Goal: Information Seeking & Learning: Learn about a topic

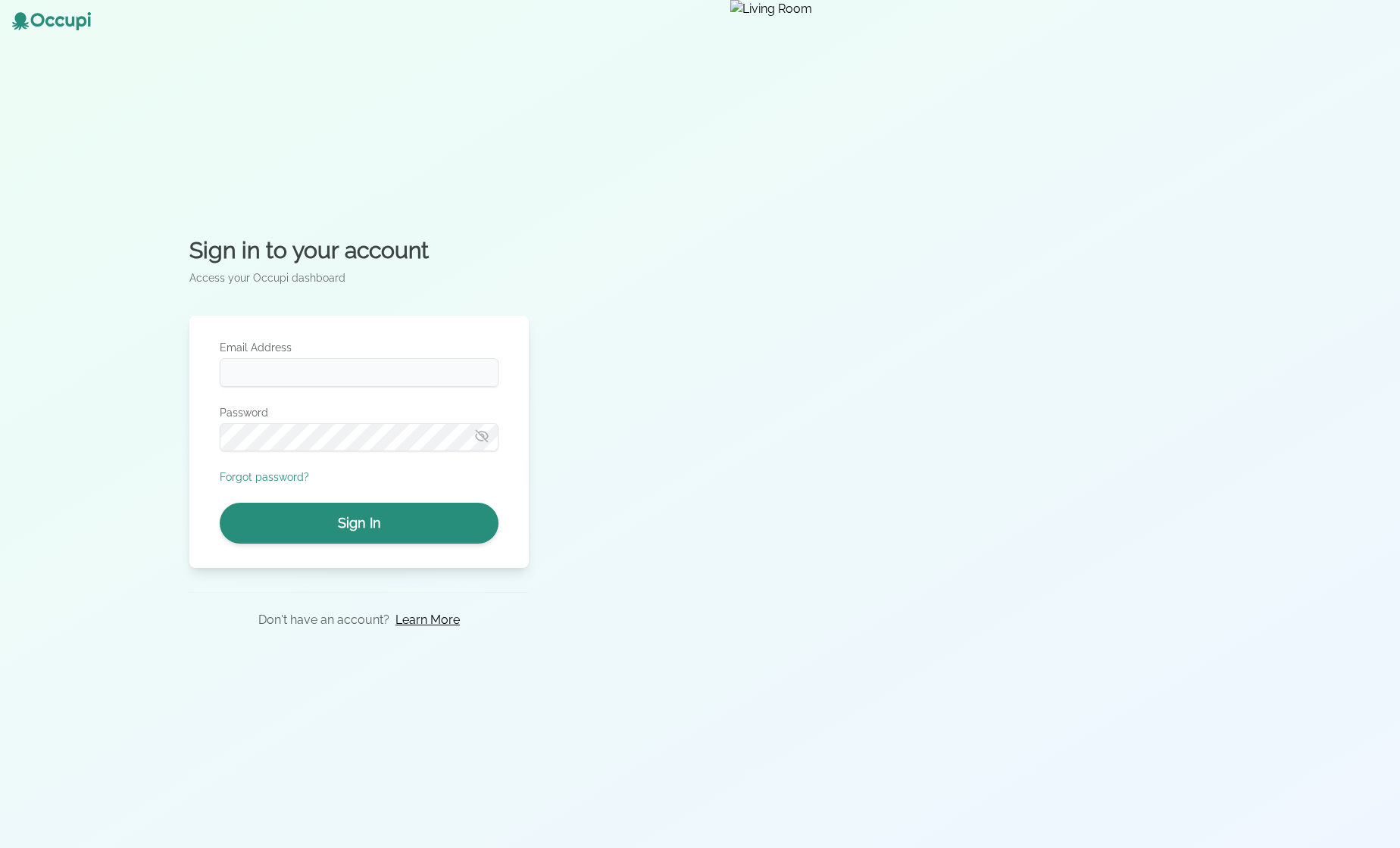
type input "**********"
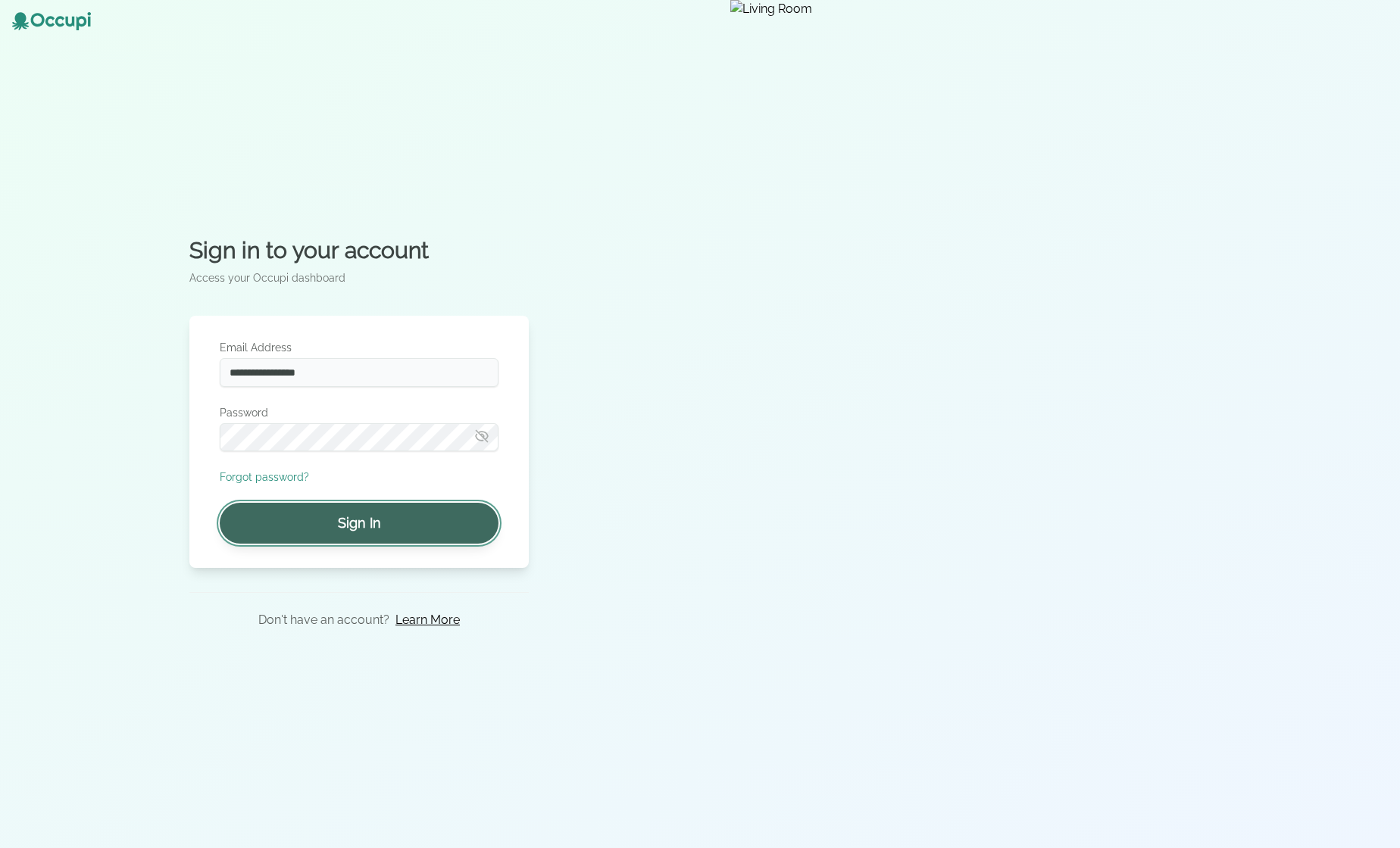
click at [363, 525] on button "Sign In" at bounding box center [358, 523] width 279 height 41
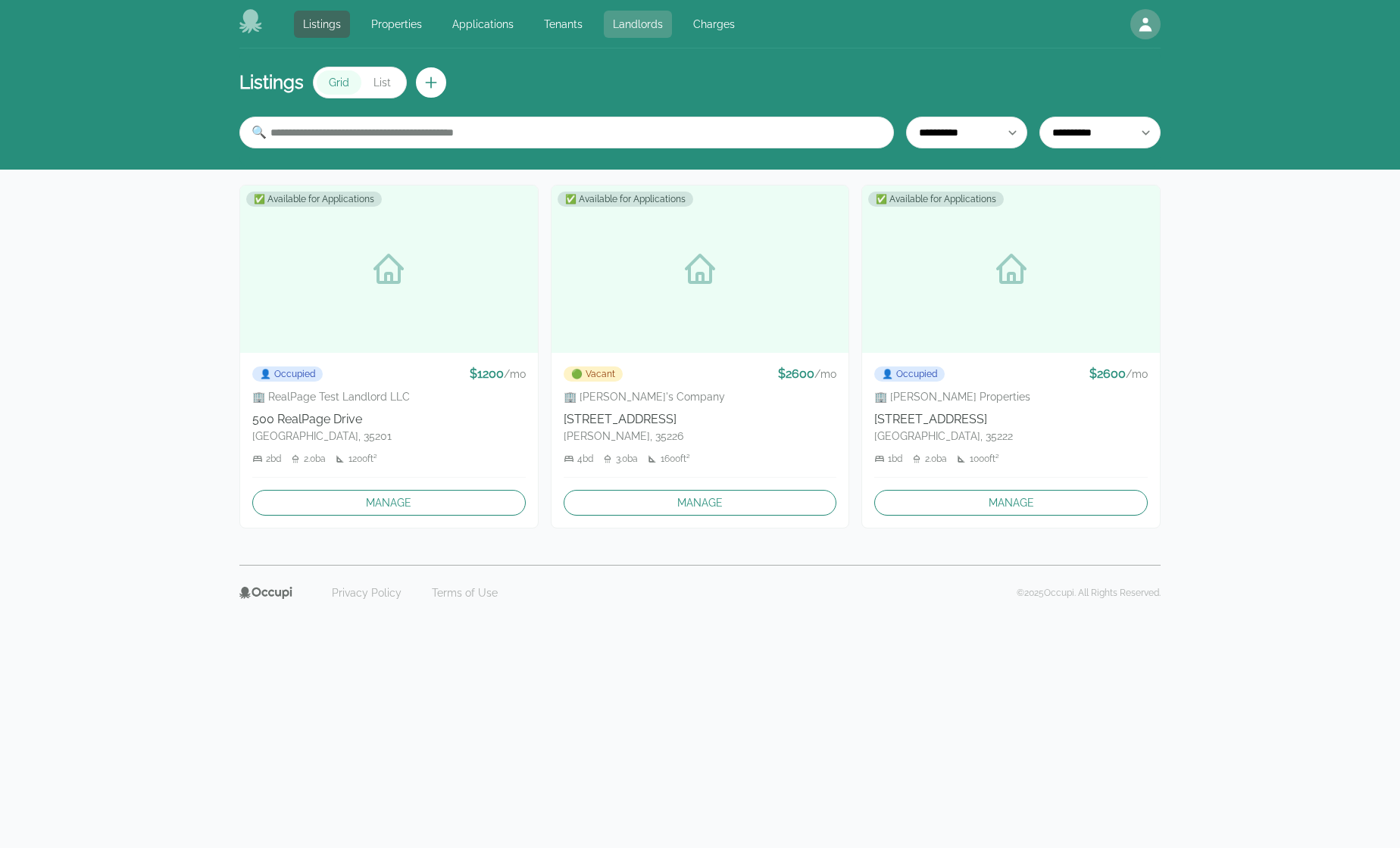
click at [631, 17] on link "Landlords" at bounding box center [637, 24] width 68 height 28
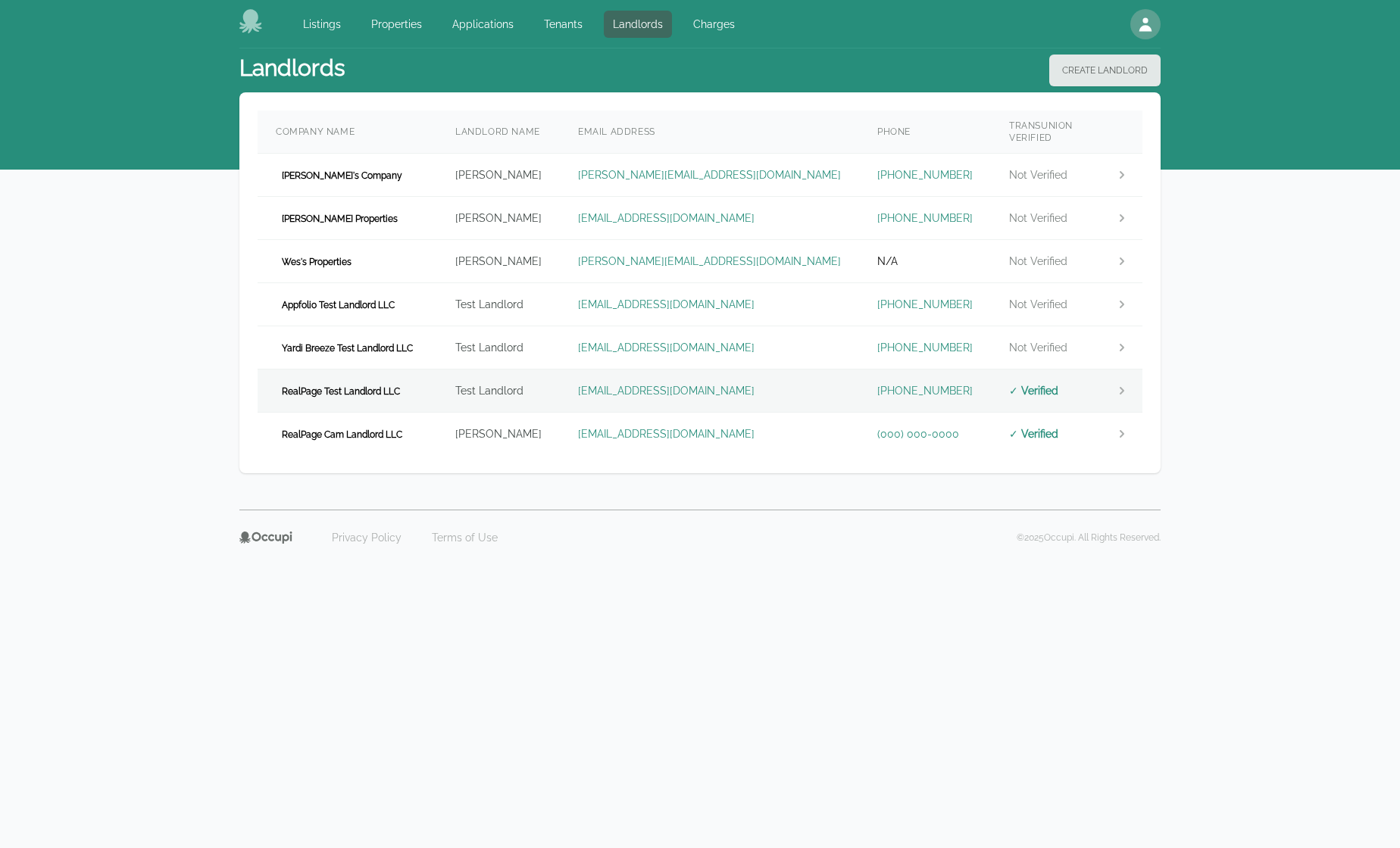
click at [437, 377] on td "RealPage Test Landlord LLC" at bounding box center [347, 391] width 179 height 44
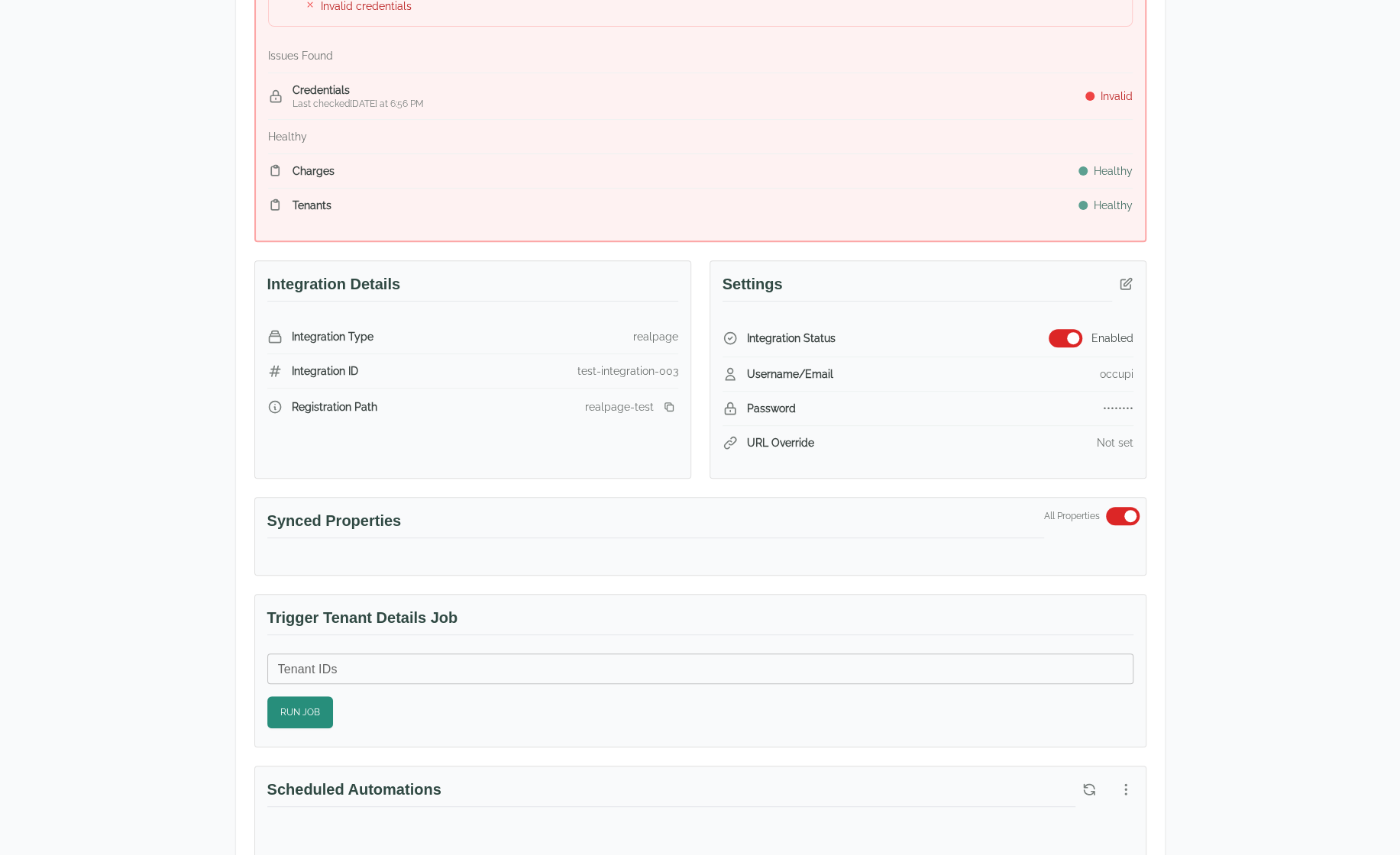
scroll to position [306, 0]
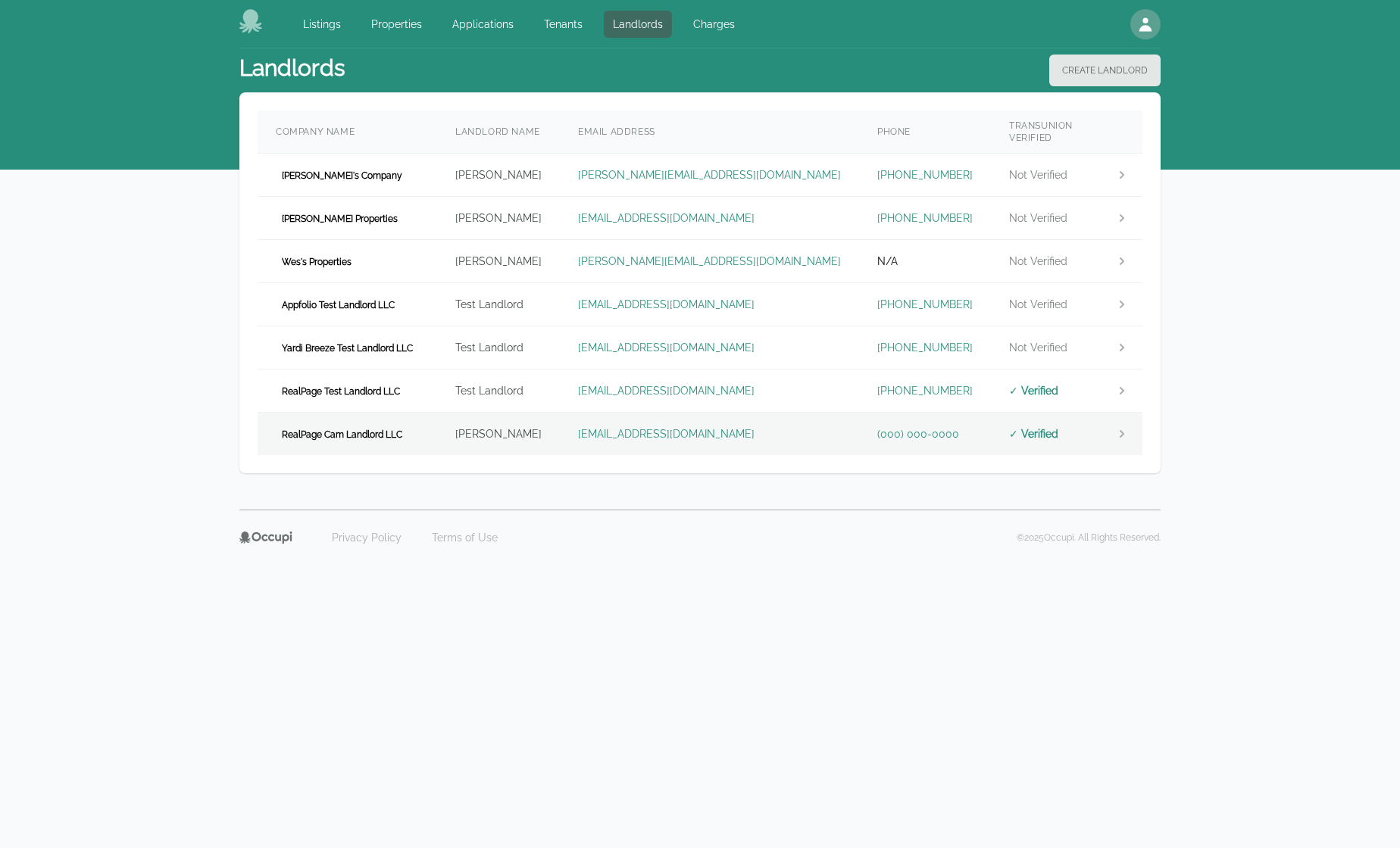
click at [430, 435] on td "RealPage Cam Landlord LLC" at bounding box center [347, 434] width 179 height 44
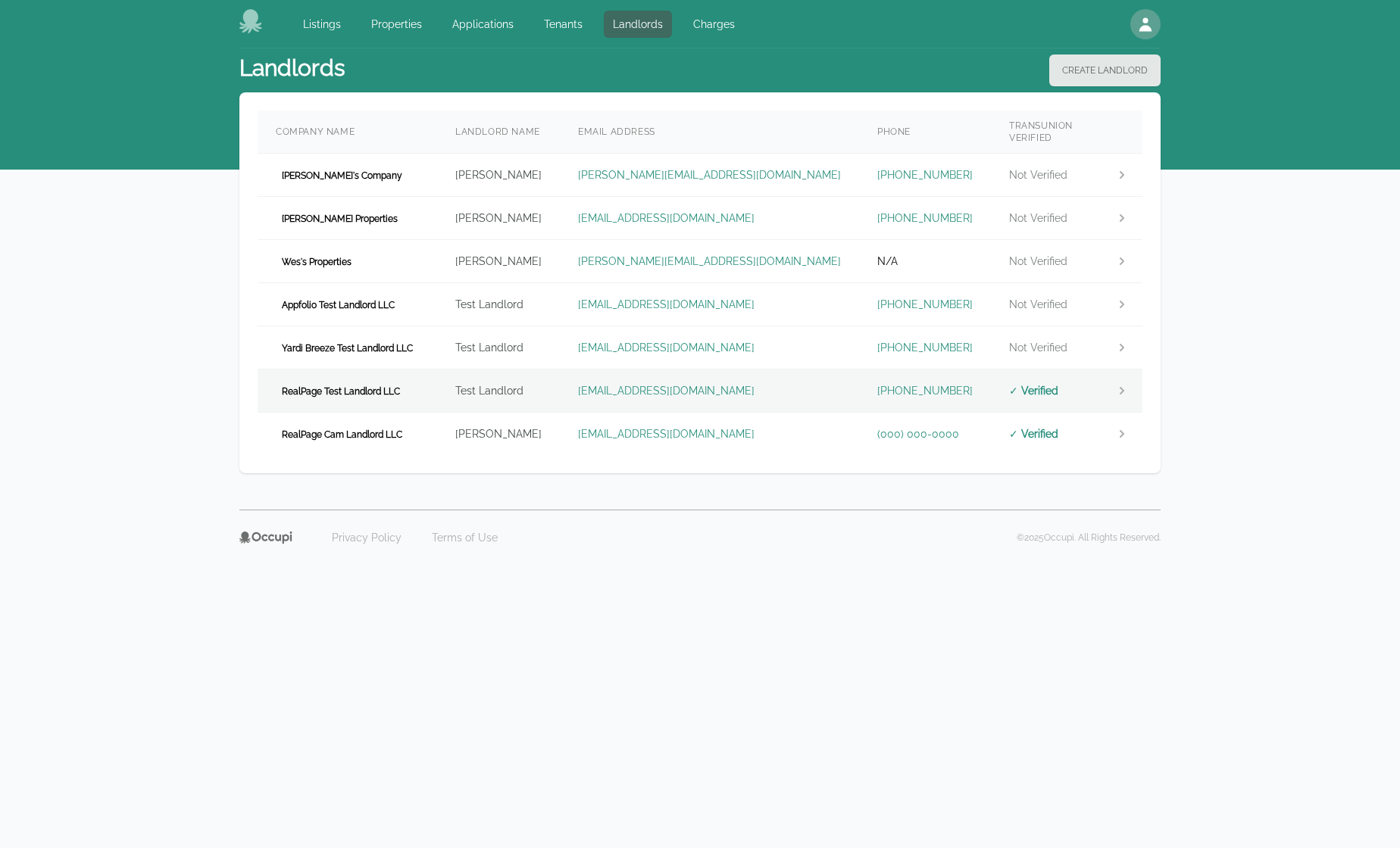
click at [399, 385] on span "RealPage Test Landlord LLC" at bounding box center [341, 392] width 131 height 15
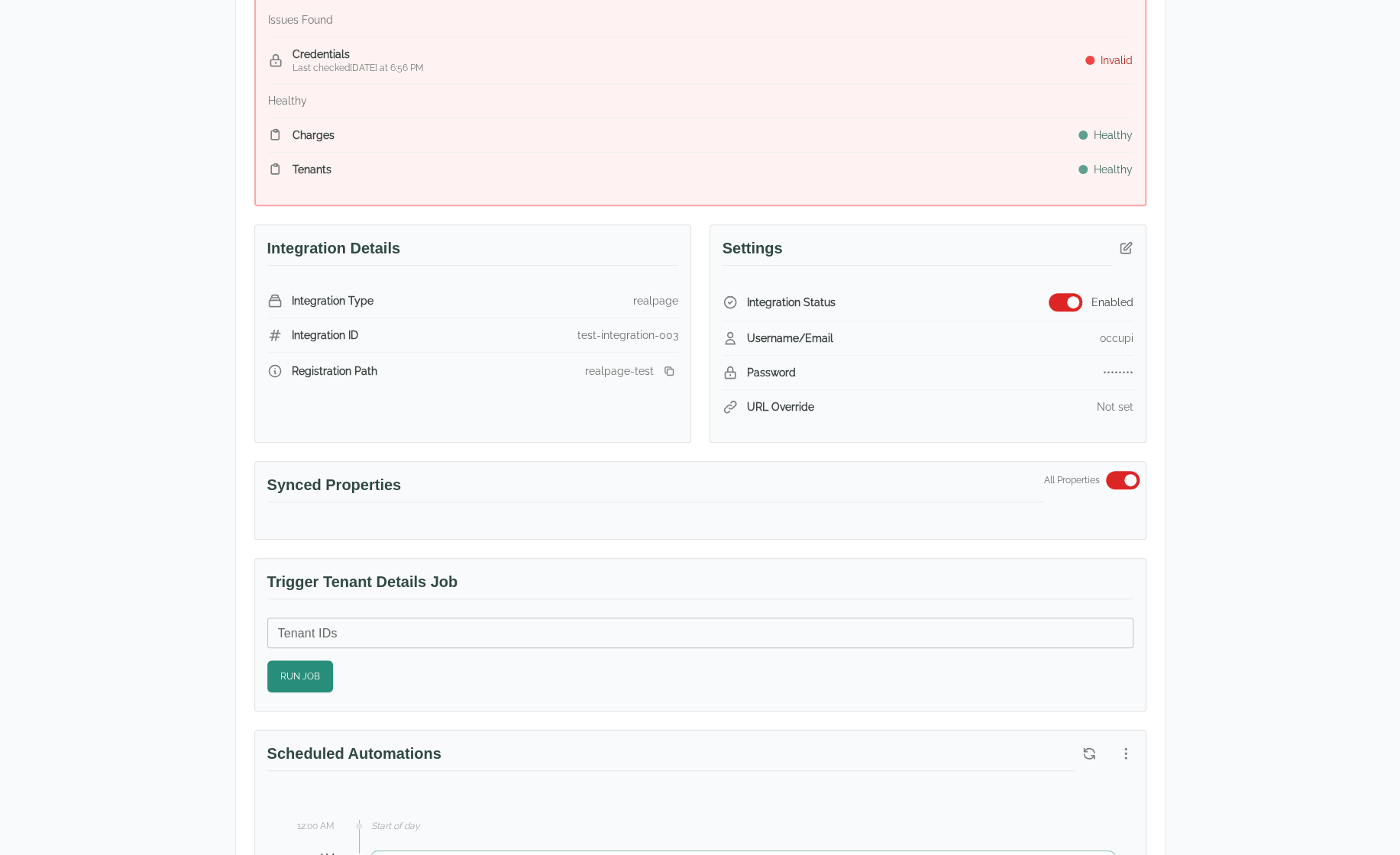
scroll to position [229, 0]
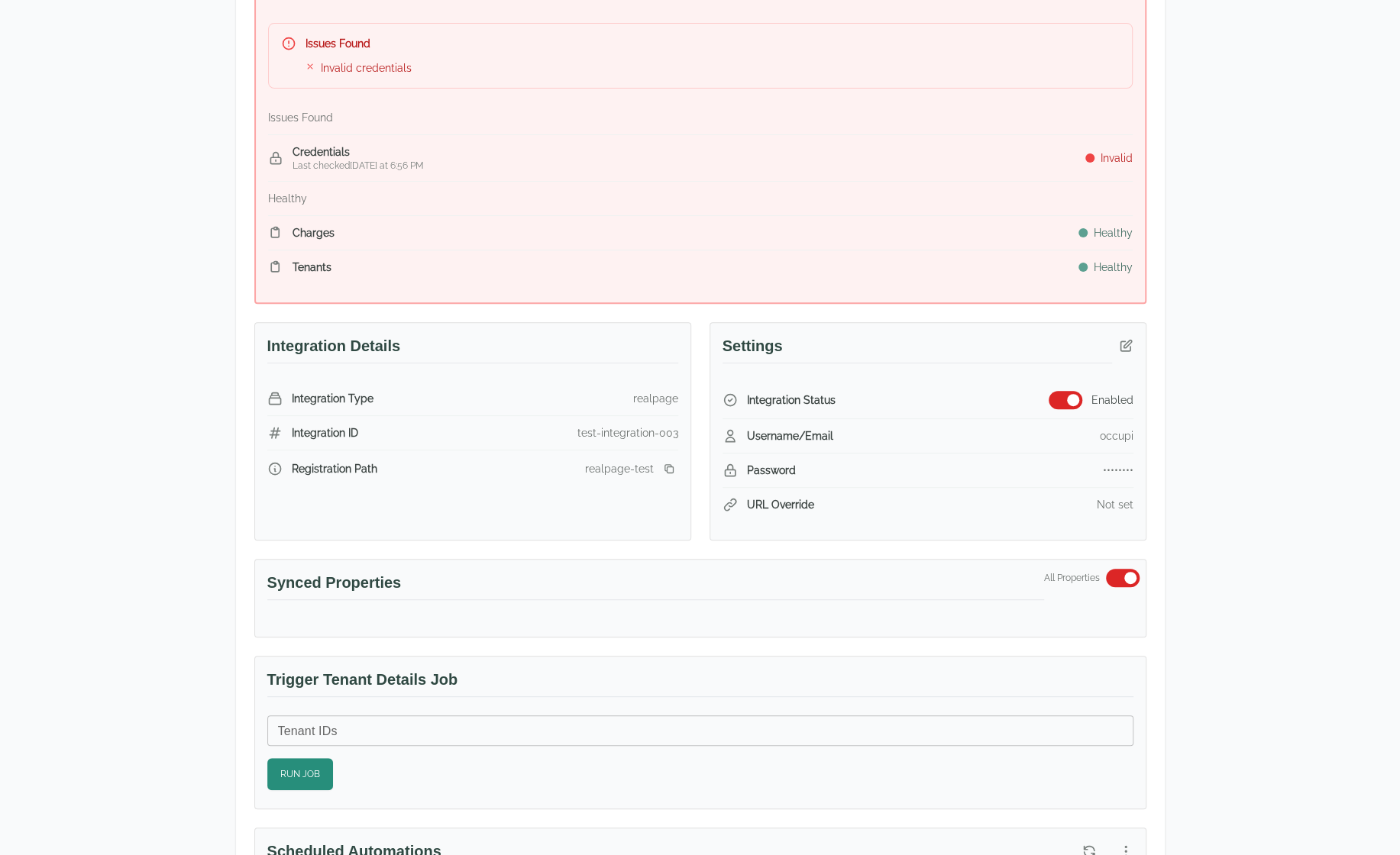
click at [1277, 619] on div "Test Landlord RealPage Test Landlord LLC [EMAIL_ADDRESS][DOMAIN_NAME] Details M…" at bounding box center [700, 831] width 1400 height 2021
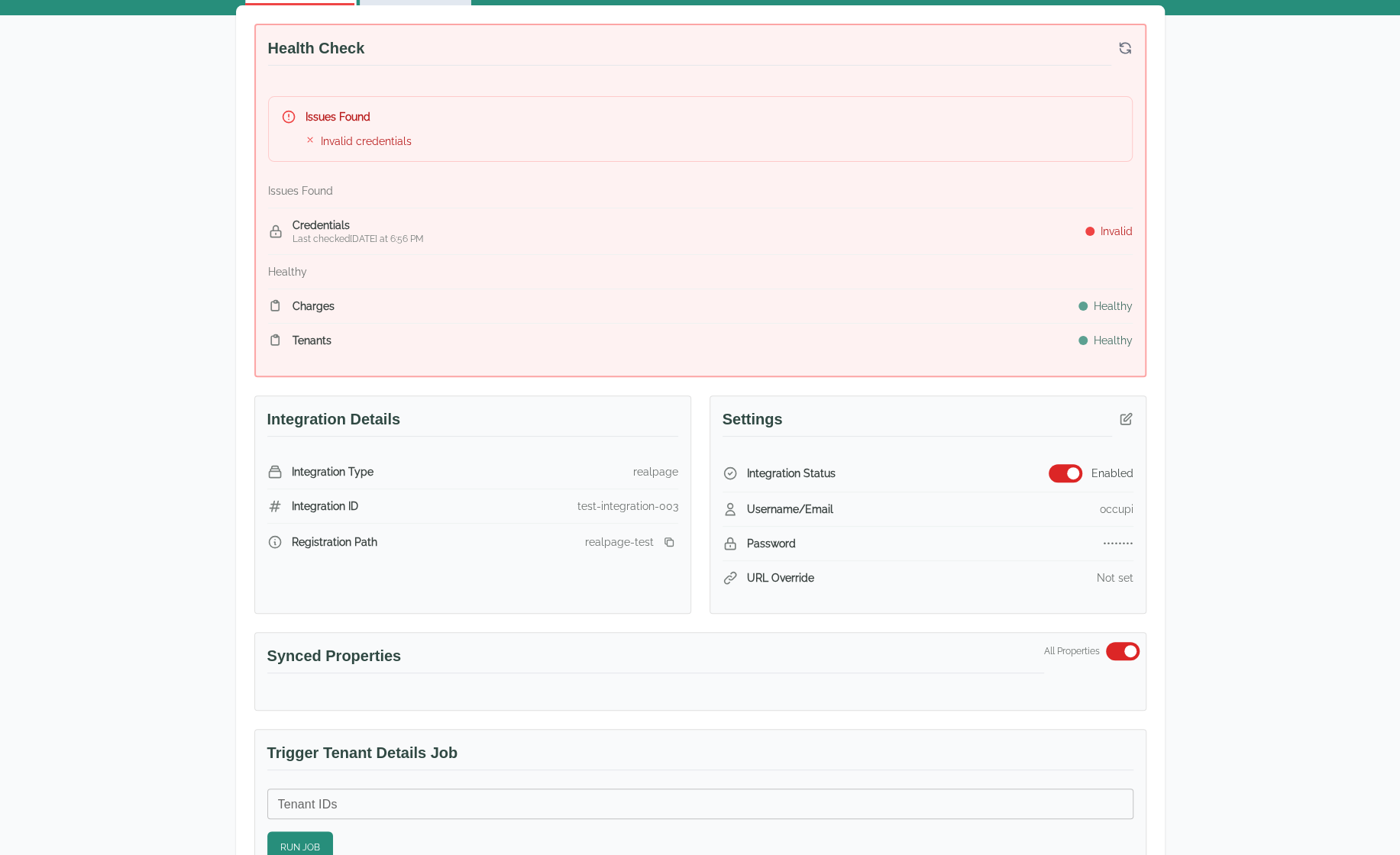
scroll to position [0, 0]
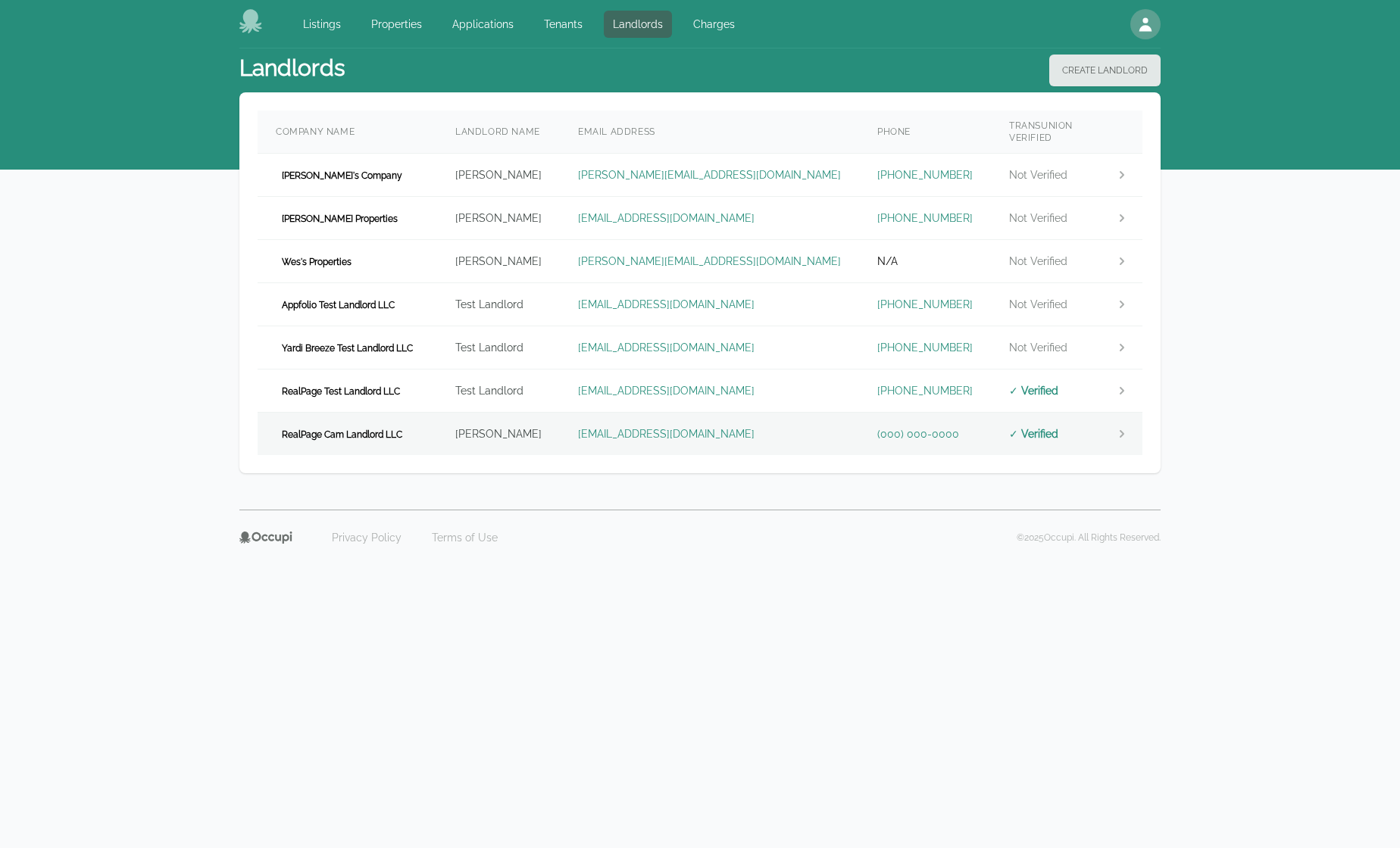
click at [429, 421] on td "RealPage Cam Landlord LLC" at bounding box center [347, 434] width 179 height 44
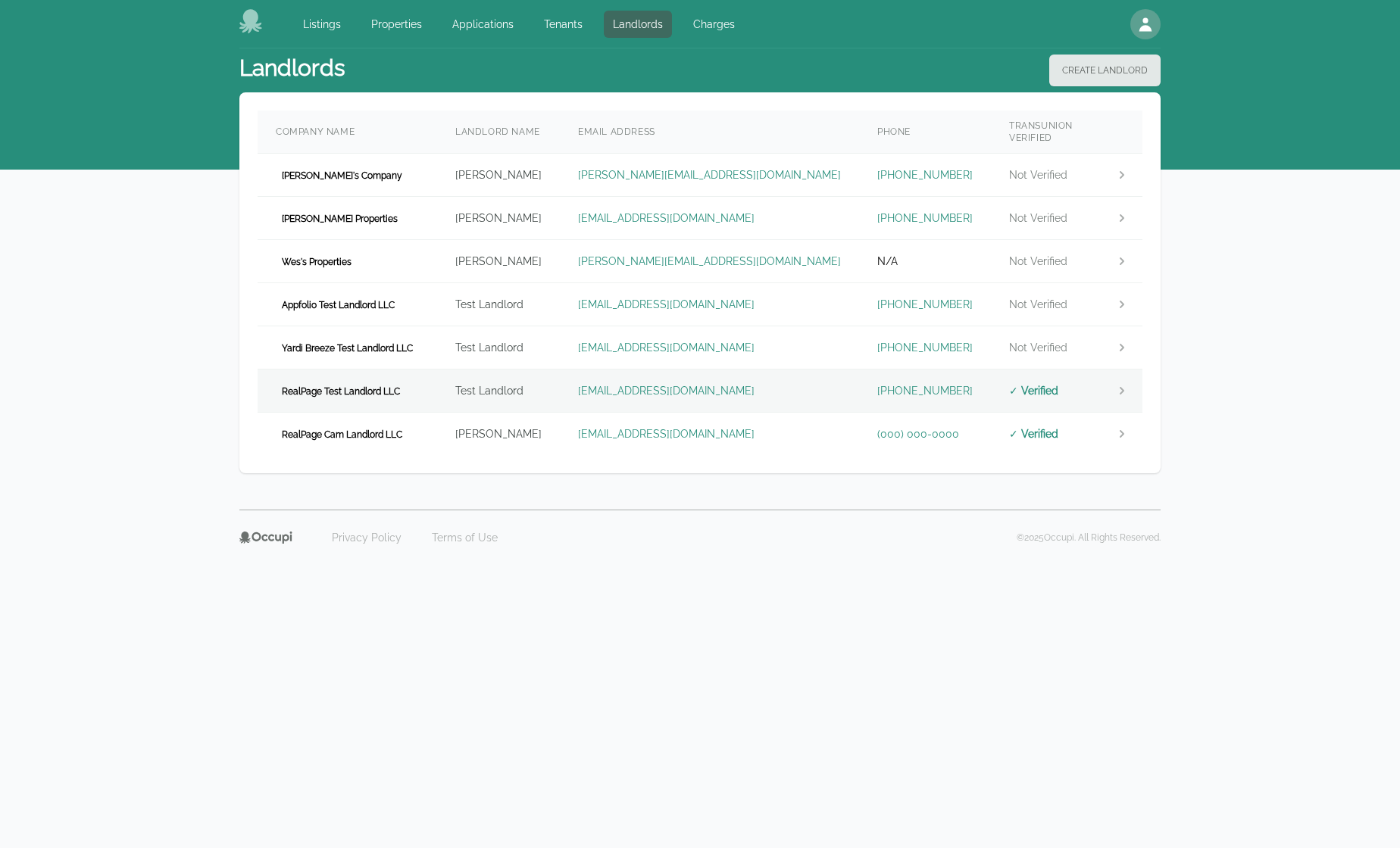
click at [415, 384] on td "RealPage Test Landlord LLC" at bounding box center [347, 391] width 179 height 44
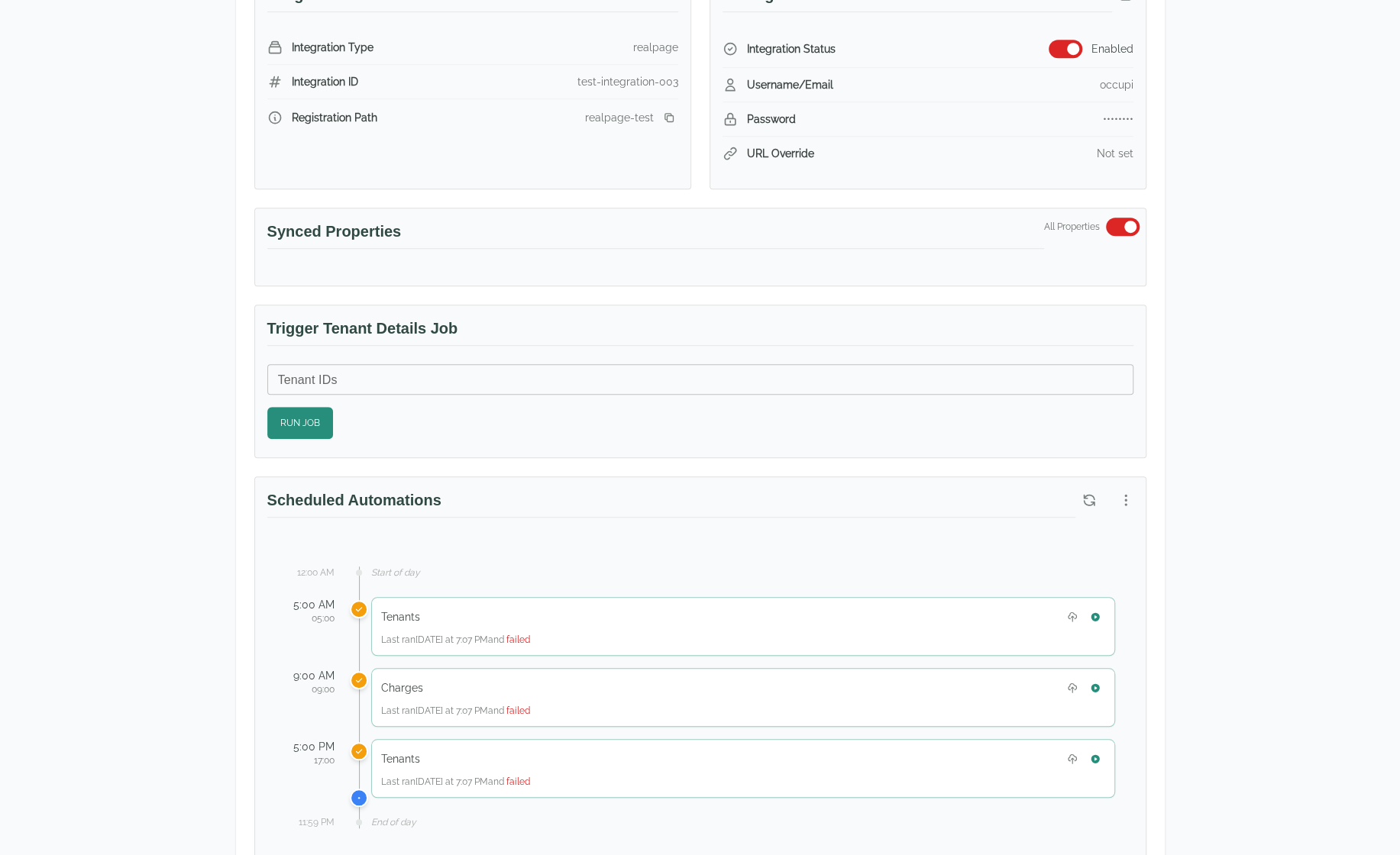
scroll to position [611, 0]
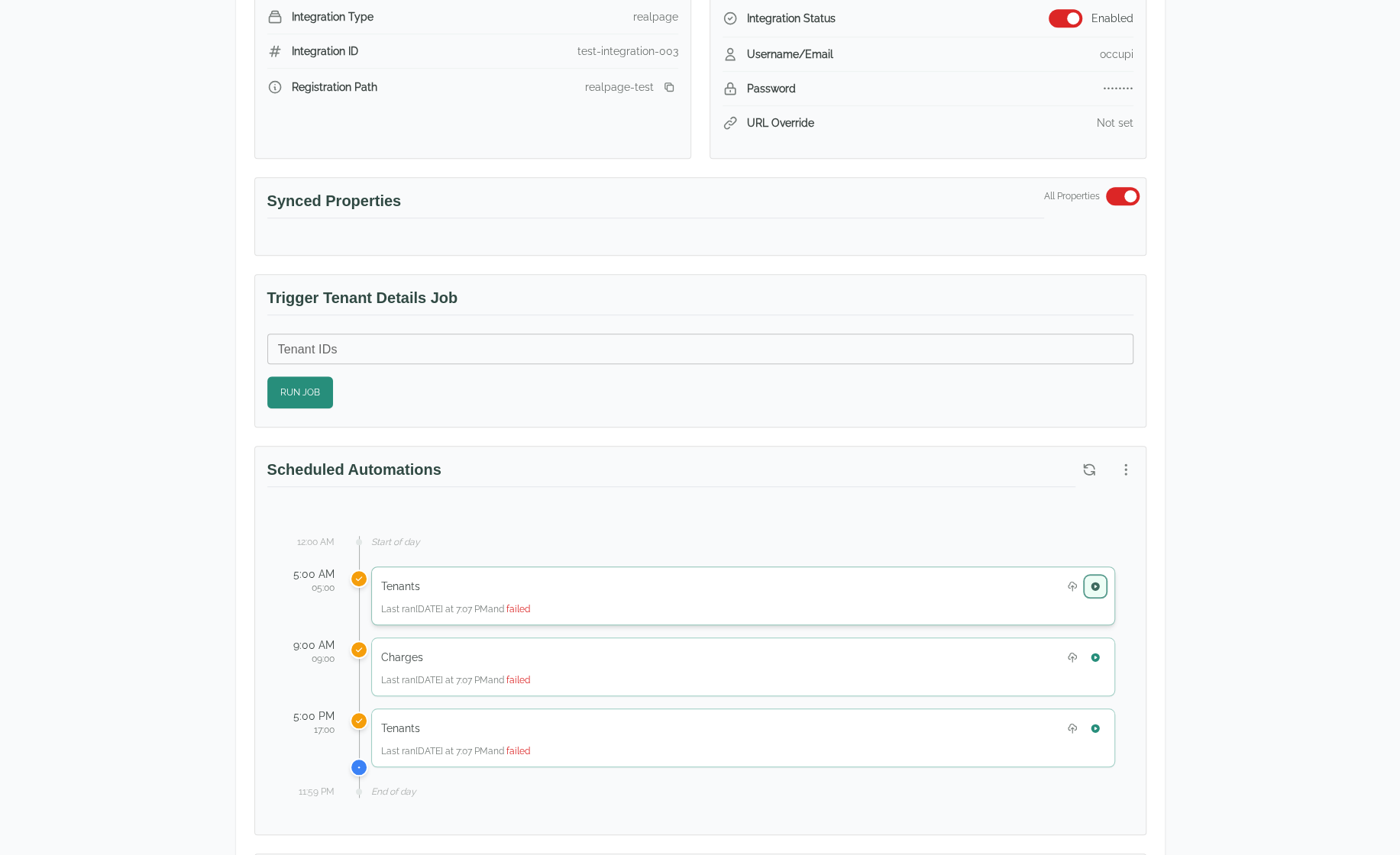
click at [1099, 576] on button "button" at bounding box center [1095, 587] width 20 height 20
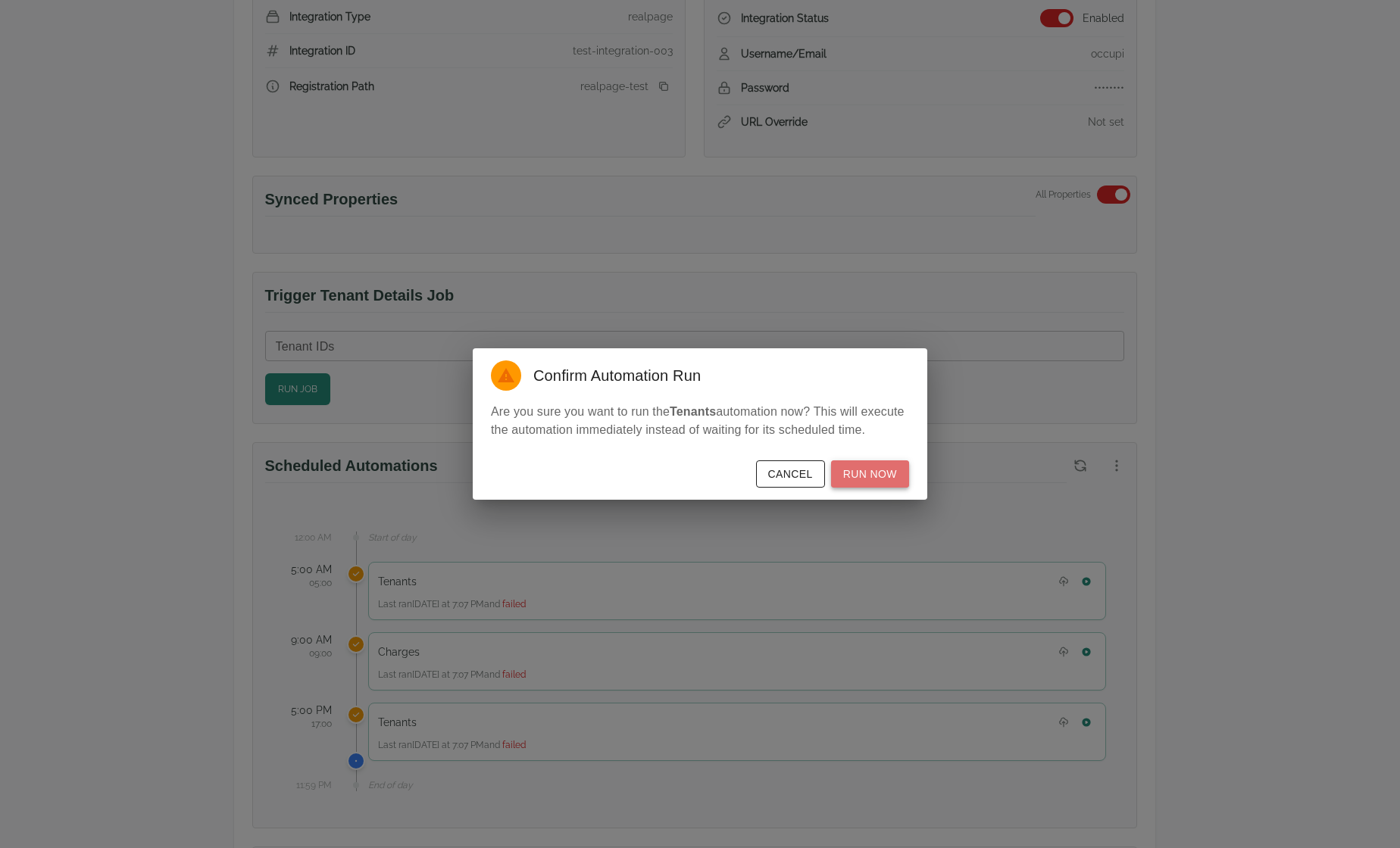
click at [902, 472] on button "Run Now" at bounding box center [869, 474] width 78 height 28
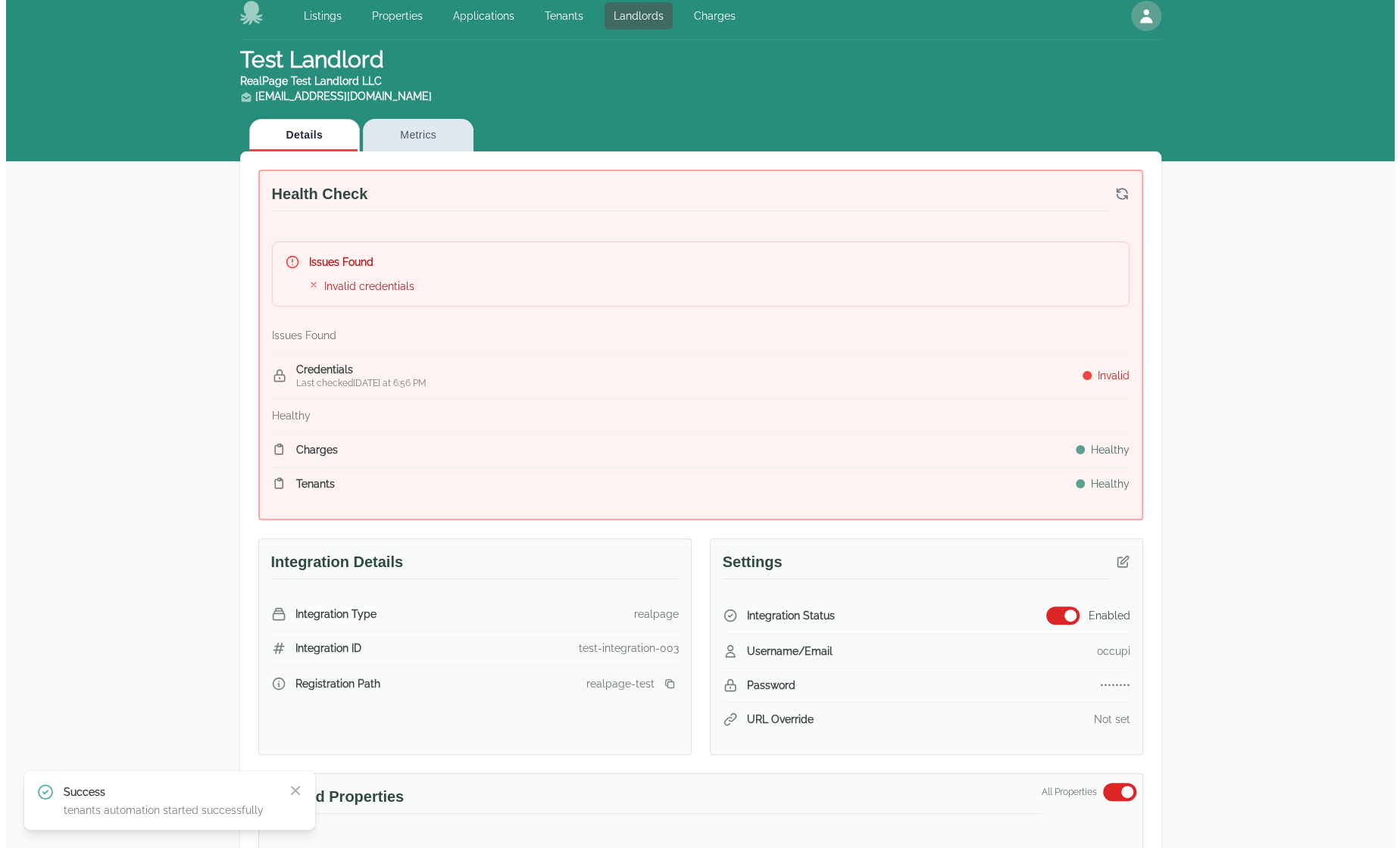
scroll to position [0, 0]
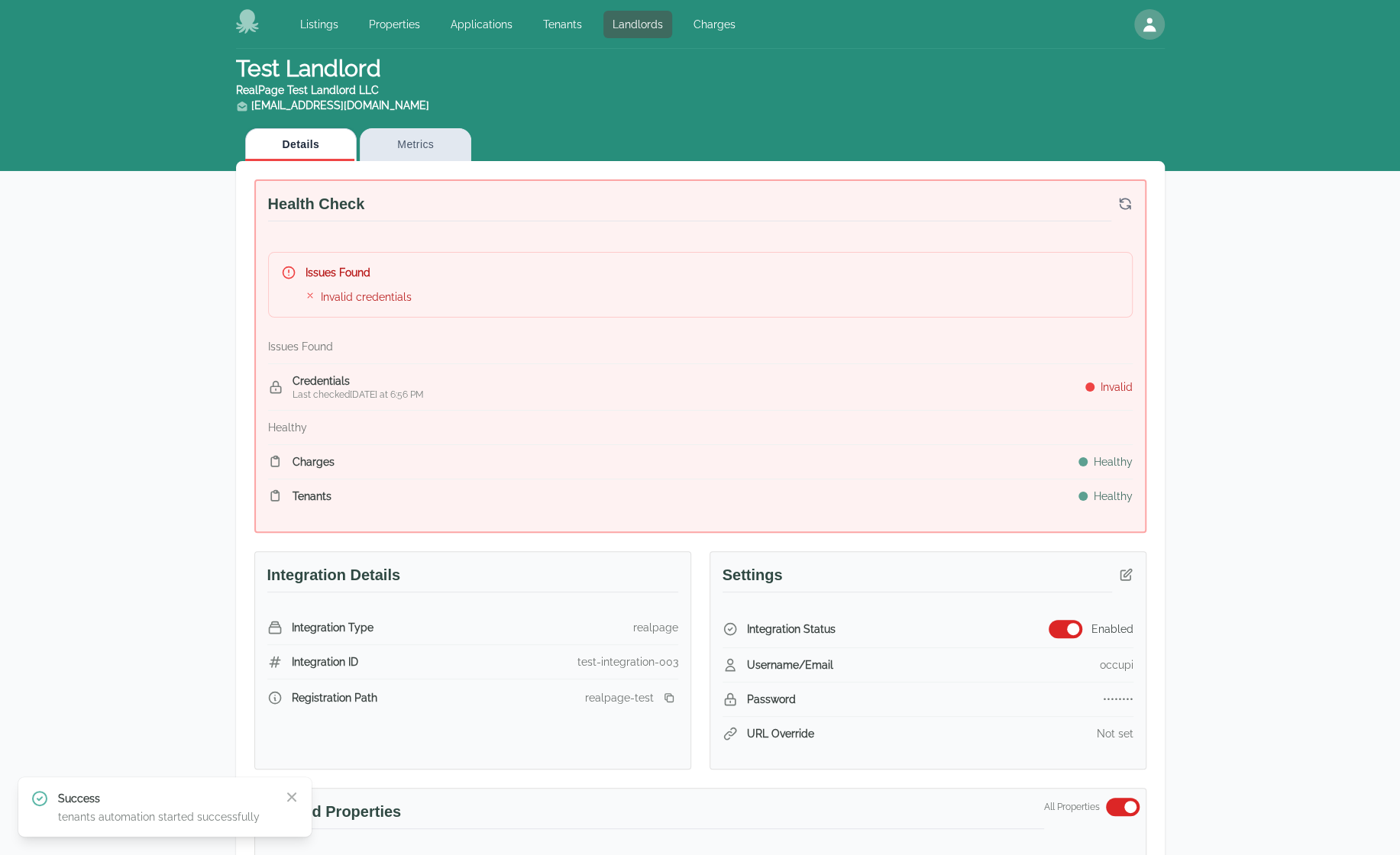
click at [426, 1] on div "Listings Properties Applications Tenants Landlords Charges Open main menu Open …" at bounding box center [701, 24] width 929 height 49
click at [401, 20] on link "Properties" at bounding box center [394, 24] width 69 height 28
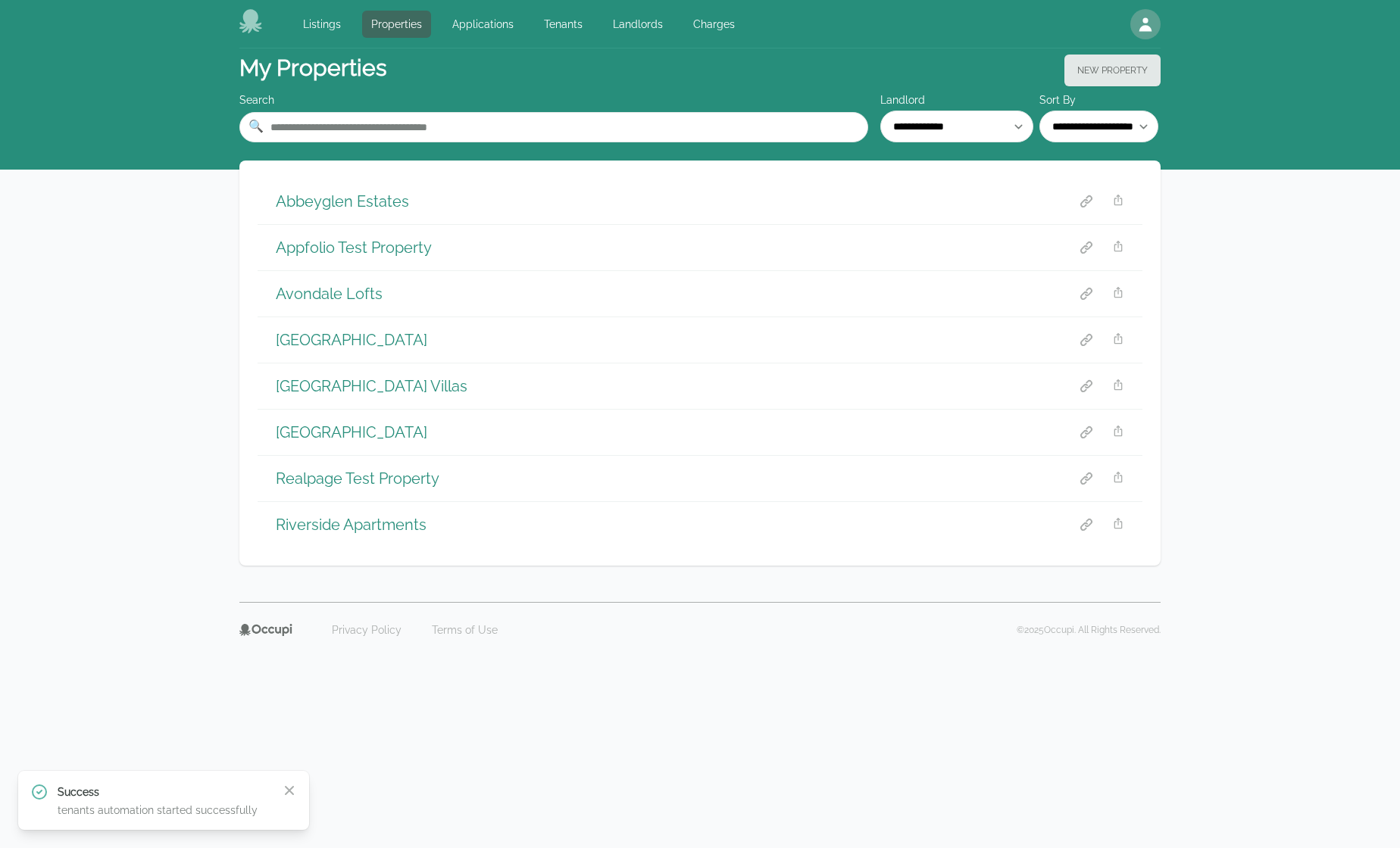
click at [427, 431] on h1 "[GEOGRAPHIC_DATA]" at bounding box center [351, 432] width 152 height 21
click at [1384, 430] on div "**********" at bounding box center [700, 325] width 1400 height 553
click at [372, 18] on link "Properties" at bounding box center [396, 24] width 69 height 28
